Goal: Navigation & Orientation: Go to known website

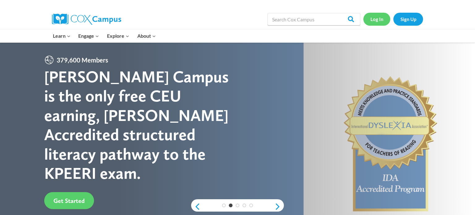
click at [380, 19] on link "Log In" at bounding box center [376, 19] width 27 height 13
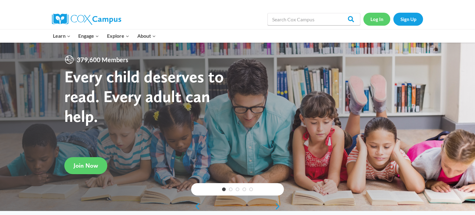
click at [379, 21] on link "Log In" at bounding box center [376, 19] width 27 height 13
click at [374, 19] on link "Log In" at bounding box center [376, 19] width 27 height 13
